Goal: Task Accomplishment & Management: Manage account settings

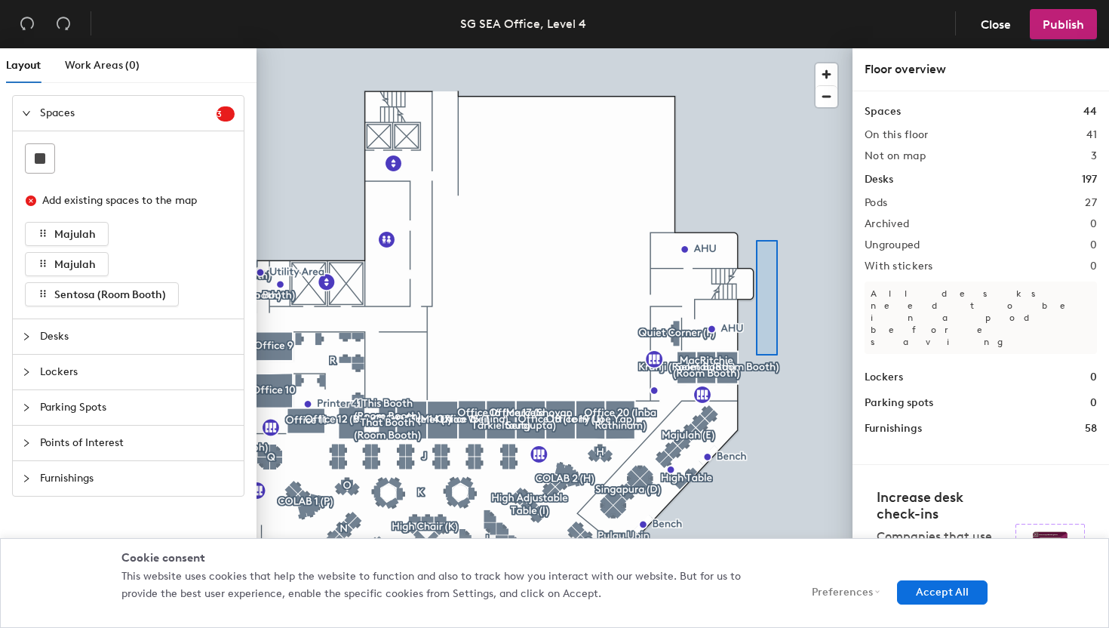
click at [757, 48] on div at bounding box center [554, 48] width 596 height 0
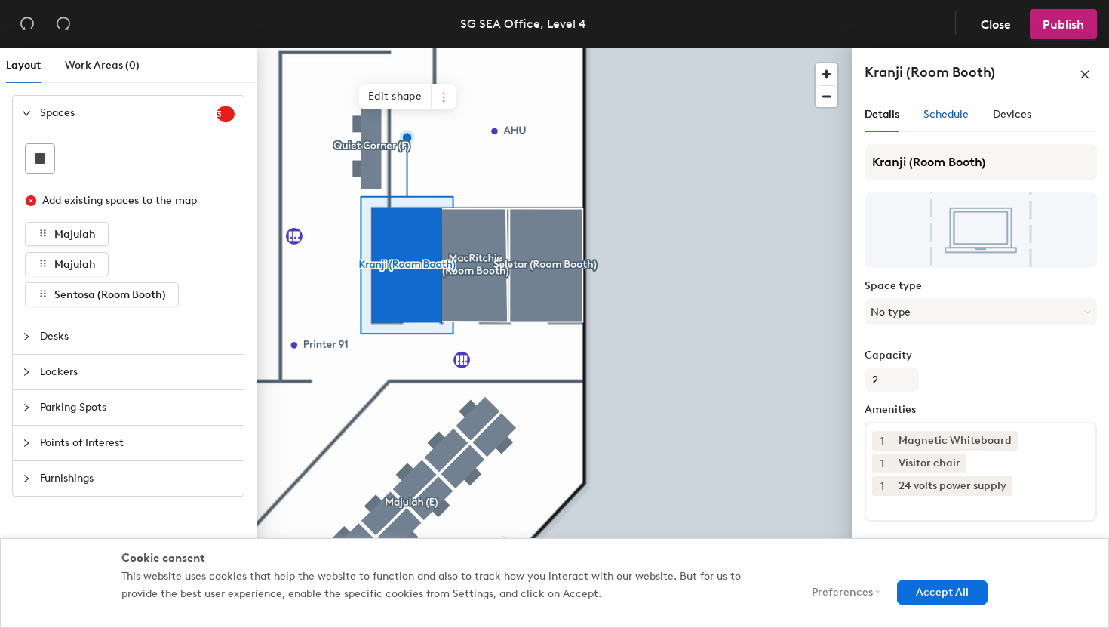
click at [949, 115] on span "Schedule" at bounding box center [945, 114] width 45 height 13
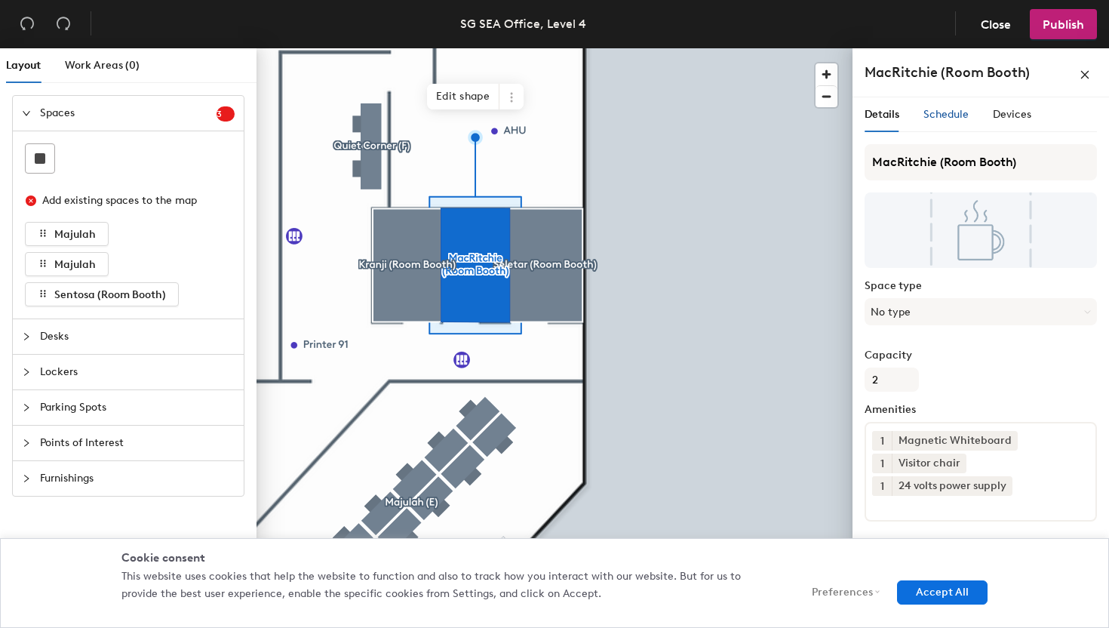
click at [952, 118] on span "Schedule" at bounding box center [945, 114] width 45 height 13
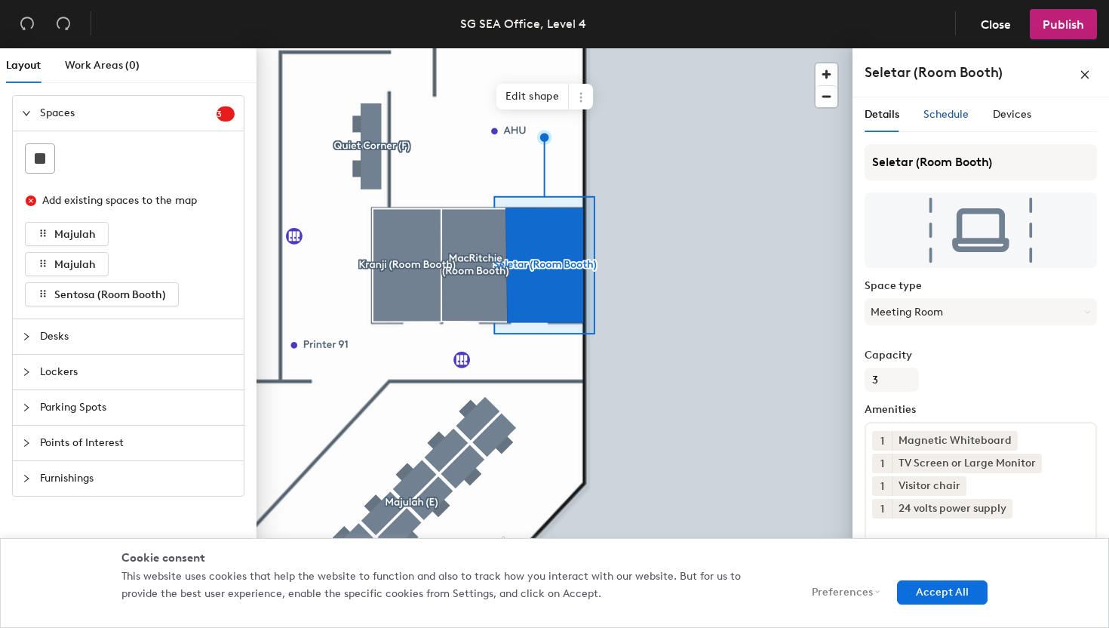
click at [952, 114] on span "Schedule" at bounding box center [945, 114] width 45 height 13
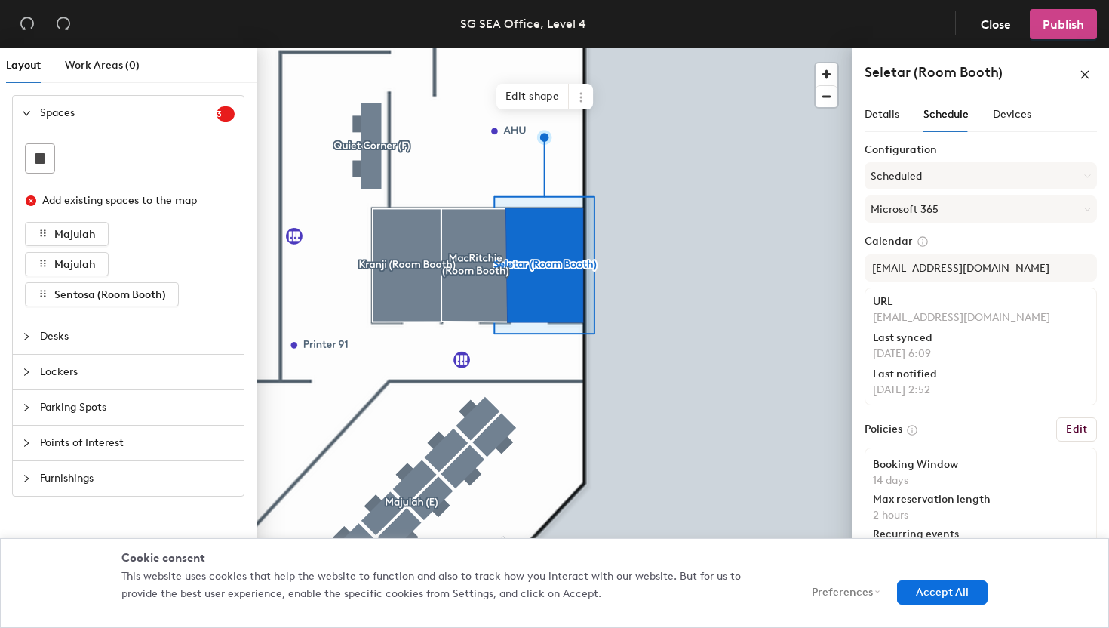
click at [1077, 17] on span "Publish" at bounding box center [1062, 24] width 41 height 14
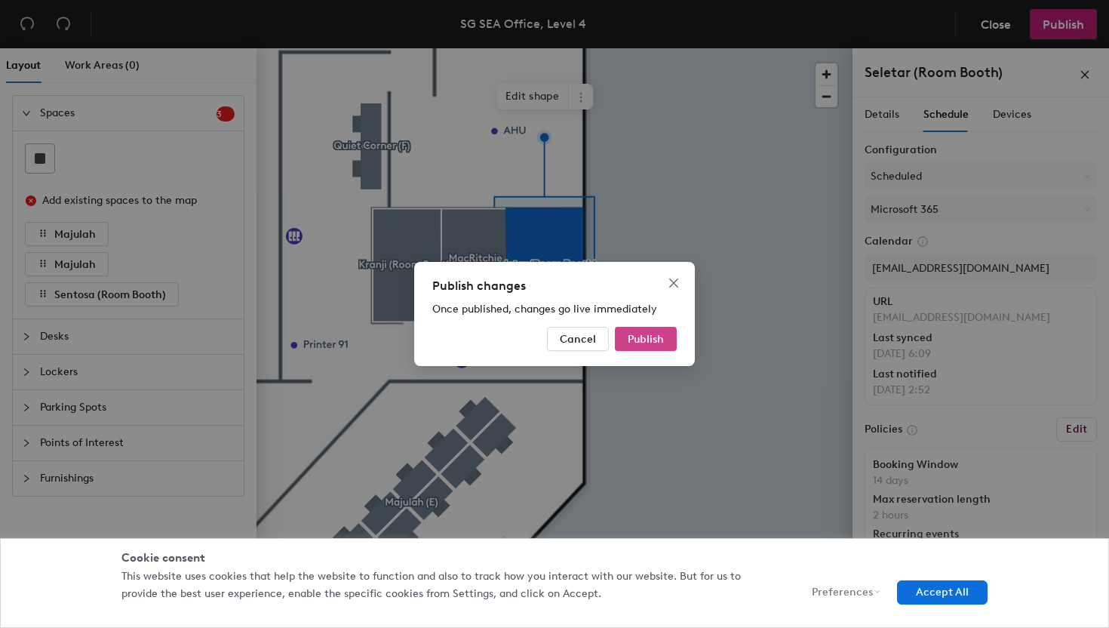
click at [657, 338] on span "Publish" at bounding box center [646, 339] width 36 height 13
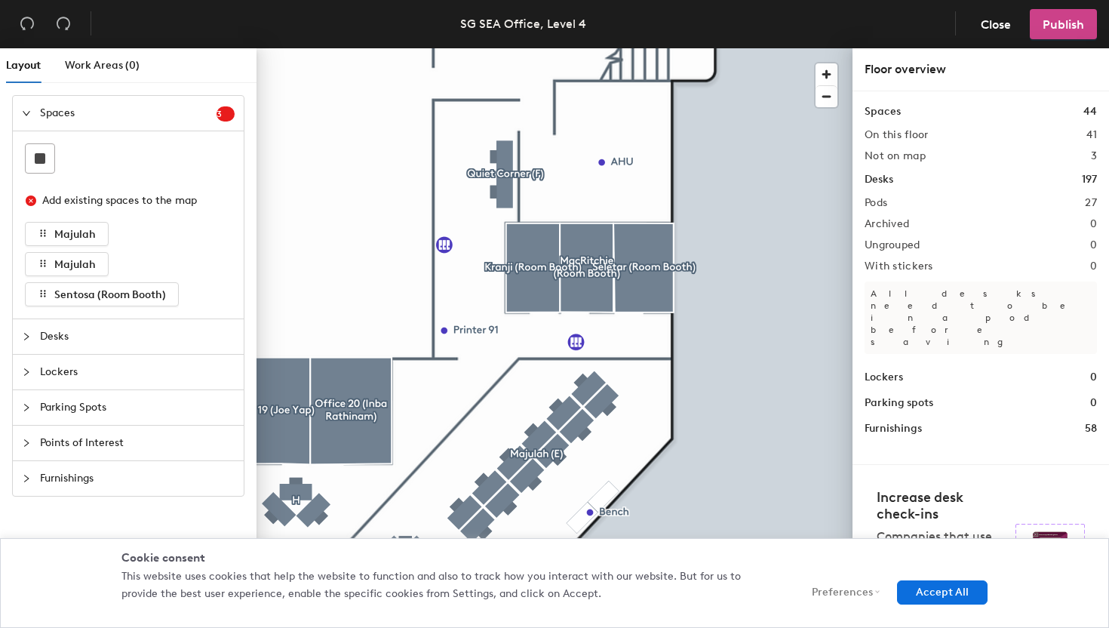
click at [1063, 26] on span "Publish" at bounding box center [1062, 24] width 41 height 14
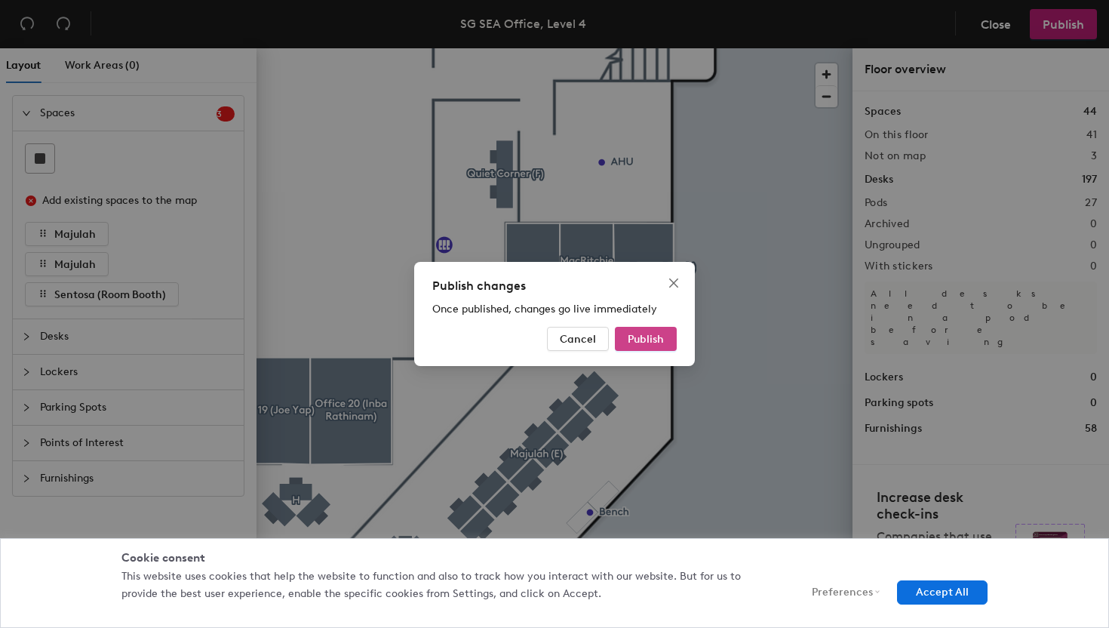
click at [647, 336] on span "Publish" at bounding box center [646, 339] width 36 height 13
